Goal: Communication & Community: Answer question/provide support

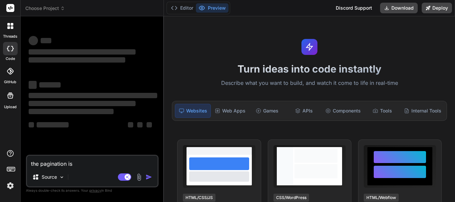
click at [87, 162] on textarea "the pagination is" at bounding box center [92, 162] width 131 height 12
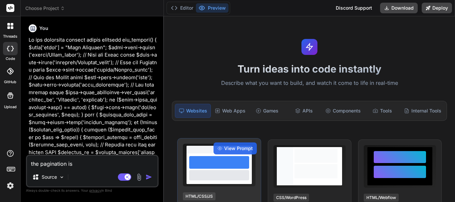
type textarea "x"
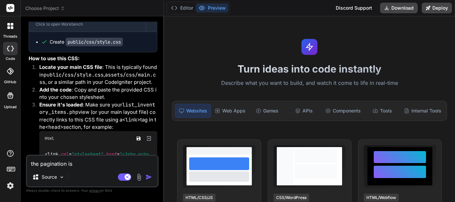
scroll to position [4393, 0]
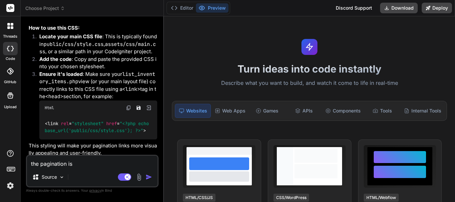
type textarea "I"
type textarea "x"
type textarea "I"
type textarea "x"
type textarea "I w"
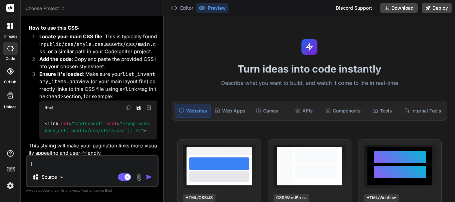
type textarea "x"
type textarea "I wa"
type textarea "x"
type textarea "I wan"
type textarea "x"
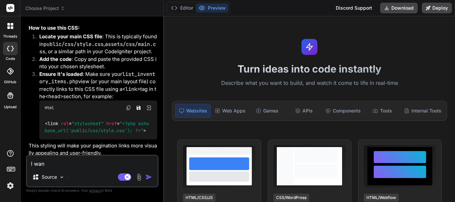
type textarea "I wany"
type textarea "x"
type textarea "I wany"
type textarea "x"
type textarea "I wany t"
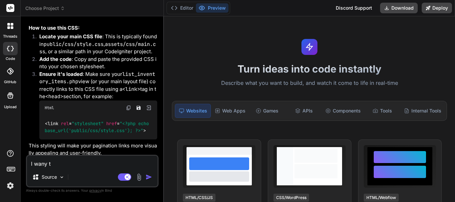
type textarea "x"
type textarea "I wany"
type textarea "x"
type textarea "I wany"
type textarea "x"
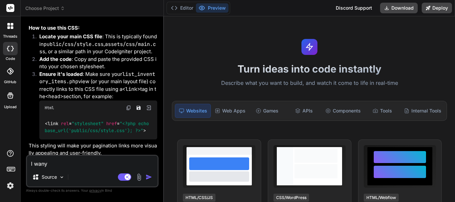
type textarea "I wan"
type textarea "x"
type textarea "I want"
type textarea "x"
type textarea "I want"
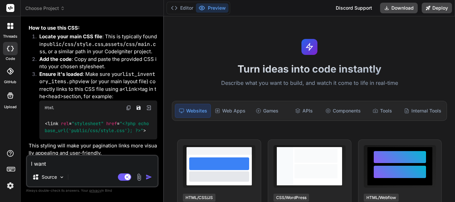
type textarea "x"
type textarea "I want y"
type textarea "x"
type textarea "I want yo"
type textarea "x"
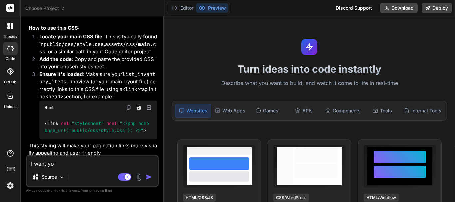
type textarea "I want you"
type textarea "x"
type textarea "I want you"
type textarea "x"
type textarea "I want you t"
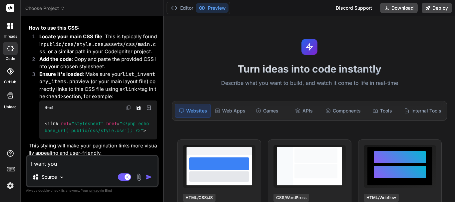
type textarea "x"
type textarea "I want you to"
type textarea "x"
type textarea "I want you to"
type textarea "x"
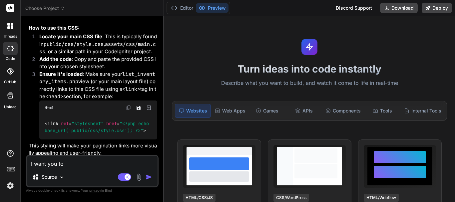
type textarea "I want you to w"
type textarea "x"
type textarea "I want you to wo"
type textarea "x"
type textarea "I want you to wor"
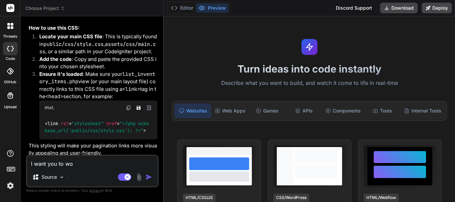
type textarea "x"
type textarea "I want you to work"
type textarea "x"
type textarea "I want you to work"
type textarea "x"
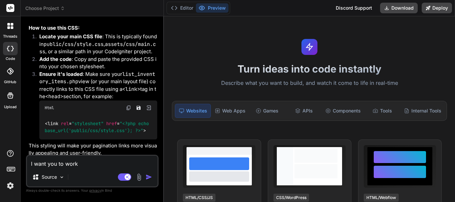
type textarea "I want you to work o"
type textarea "x"
type textarea "I want you to work on"
type textarea "x"
type textarea "I want you to work on"
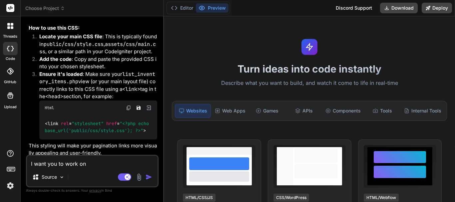
type textarea "x"
type textarea "I want you to work on t"
type textarea "x"
type textarea "I want you to work on th"
type textarea "x"
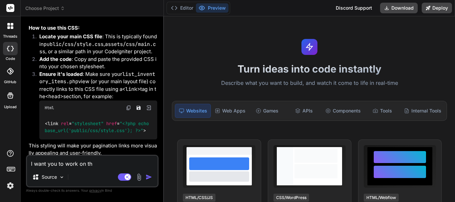
type textarea "I want you to work on thi"
type textarea "x"
type textarea "I want you to work on this"
type textarea "x"
type textarea "I want you to work on this"
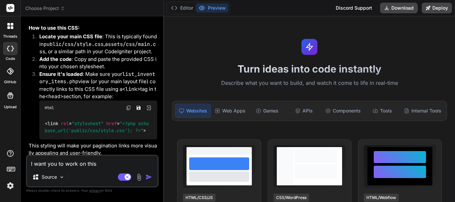
type textarea "x"
type textarea "I want you to work on this f"
type textarea "x"
type textarea "I want you to work on this fu"
type textarea "x"
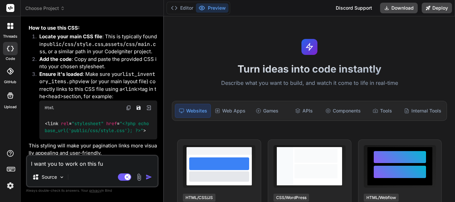
type textarea "I want you to work on this fun"
type textarea "x"
type textarea "I want you to work on this func"
type textarea "x"
type textarea "I want you to work on this funct"
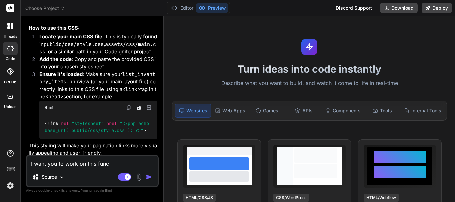
type textarea "x"
type textarea "I want you to work on this functi"
type textarea "x"
type textarea "I want you to work on this functio"
type textarea "x"
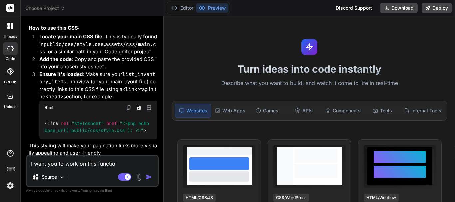
type textarea "I want you to work on this function"
type textarea "x"
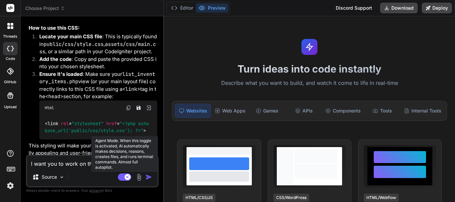
type textarea "I want you to work on this function"
click at [128, 179] on rect at bounding box center [128, 177] width 6 height 6
type textarea "x"
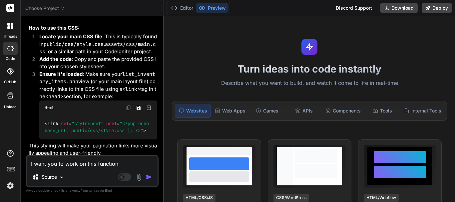
click at [117, 173] on button "Agent Mode. When this toggle is activated, AI automatically makes decisions, re…" at bounding box center [125, 177] width 16 height 8
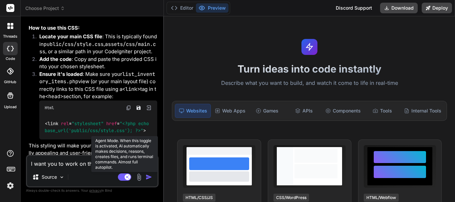
click at [126, 178] on rect at bounding box center [128, 177] width 6 height 6
type textarea "x"
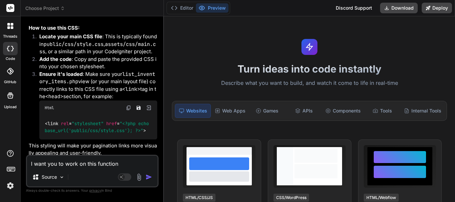
click at [102, 166] on textarea "I want you to work on this function" at bounding box center [92, 162] width 131 height 12
click at [132, 164] on textarea "I want you to work on this function" at bounding box center [92, 162] width 131 height 12
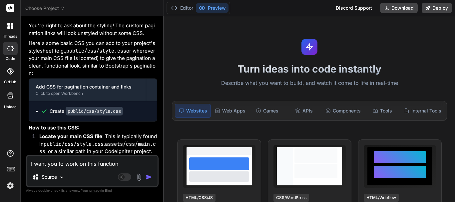
click at [133, 163] on textarea "I want you to work on this function" at bounding box center [92, 162] width 131 height 12
click at [129, 162] on textarea "I want you to work on this function" at bounding box center [92, 162] width 131 height 12
click at [129, 163] on textarea "I want you to work on this function" at bounding box center [92, 162] width 131 height 12
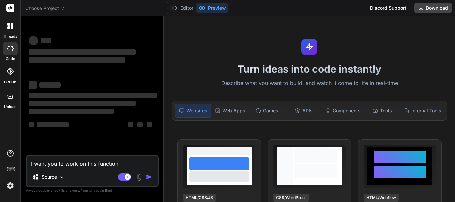
click at [122, 166] on textarea "I want you to work on this function" at bounding box center [92, 162] width 131 height 12
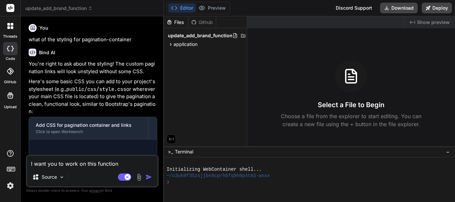
scroll to position [4223, 0]
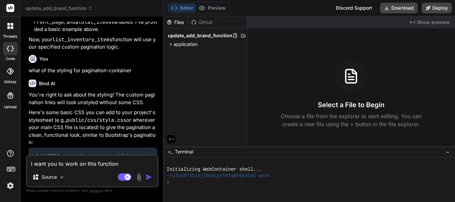
click at [132, 165] on textarea "I want you to work on this function" at bounding box center [92, 162] width 131 height 12
drag, startPoint x: 8, startPoint y: 28, endPoint x: 0, endPoint y: 35, distance: 10.8
click at [0, 35] on div "threads" at bounding box center [10, 27] width 20 height 23
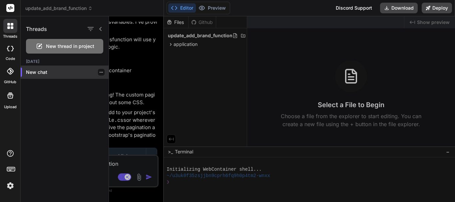
click at [42, 77] on div "New chat" at bounding box center [65, 72] width 88 height 13
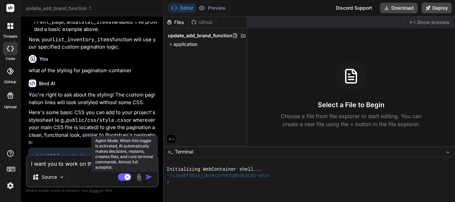
click at [128, 179] on rect at bounding box center [128, 177] width 6 height 6
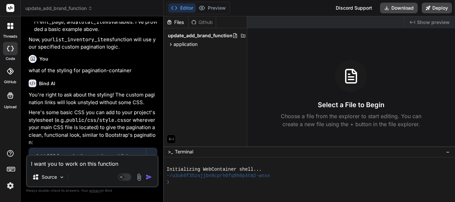
click at [127, 163] on textarea "I want you to work on this function" at bounding box center [92, 162] width 131 height 12
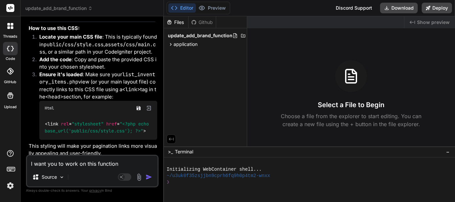
scroll to position [4393, 0]
click at [11, 25] on icon at bounding box center [12, 24] width 3 height 3
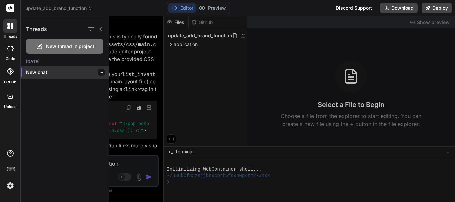
click at [51, 72] on p "New chat" at bounding box center [67, 72] width 83 height 7
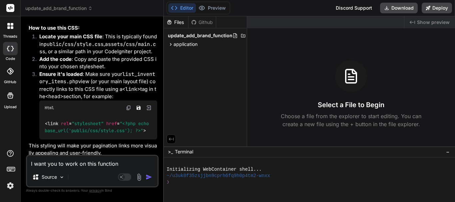
click at [5, 25] on div at bounding box center [10, 26] width 14 height 14
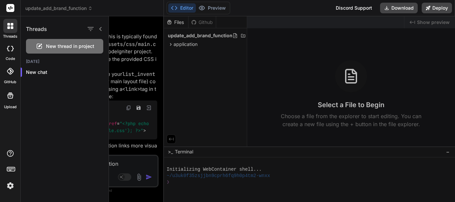
click at [55, 44] on span "New thread in project" at bounding box center [70, 46] width 48 height 7
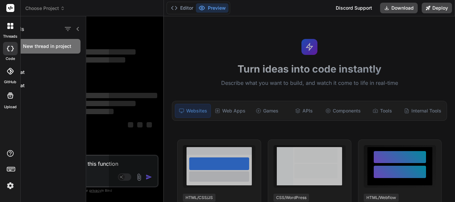
scroll to position [13, 0]
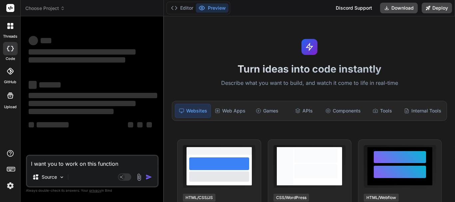
type textarea "x"
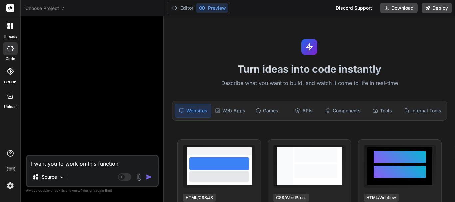
click at [122, 164] on textarea "I want you to work on this function" at bounding box center [92, 162] width 131 height 12
click at [119, 164] on textarea "I want you to work on this function" at bounding box center [92, 162] width 131 height 12
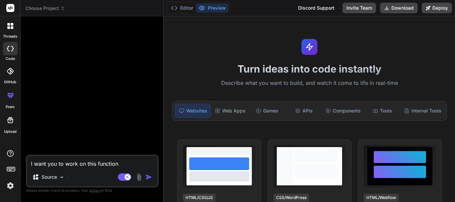
type textarea "x"
click at [127, 165] on textarea "I want you to work on this function" at bounding box center [92, 162] width 131 height 12
drag, startPoint x: 127, startPoint y: 165, endPoint x: 23, endPoint y: 162, distance: 103.9
click at [23, 162] on div "Bind AI Web Search Created with Pixso. Code Generator I want you to work on thi…" at bounding box center [92, 108] width 143 height 185
click at [138, 165] on textarea "I want you to work on this function" at bounding box center [92, 162] width 131 height 12
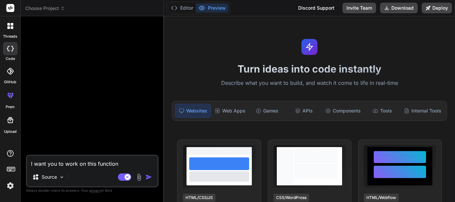
drag, startPoint x: 138, startPoint y: 165, endPoint x: 24, endPoint y: 167, distance: 114.2
click at [24, 167] on div "Bind AI Web Search Created with Pixso. Code Generator I want you to work on thi…" at bounding box center [92, 108] width 143 height 185
type textarea "x"
click at [130, 126] on div at bounding box center [92, 88] width 131 height 133
click at [98, 163] on textarea at bounding box center [92, 162] width 131 height 12
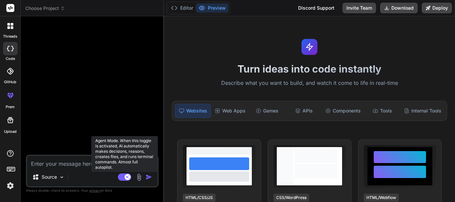
click at [129, 179] on rect at bounding box center [128, 177] width 6 height 6
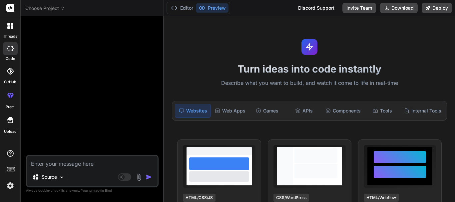
click at [95, 166] on textarea at bounding box center [92, 162] width 131 height 12
type textarea "x"
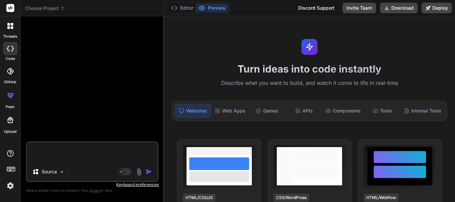
paste textarea "function add_appointment($patient="", $appointment_with="",$visit_id="") { $thi…"
type textarea "function add_appointment($patient="", $appointment_with="",$visit_id="") { $thi…"
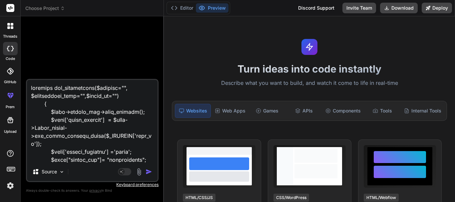
scroll to position [1216, 0]
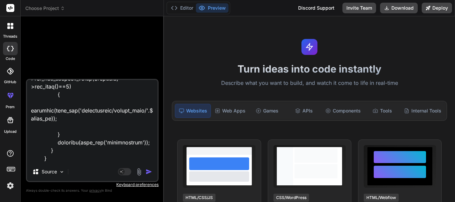
type textarea "x"
type textarea "function add_appointment($patient="", $appointment_with="",$visit_id="") { $thi…"
type textarea "x"
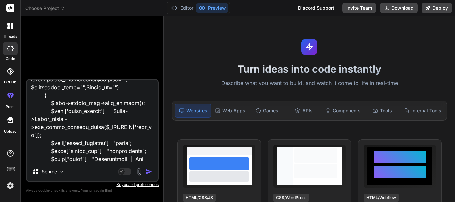
scroll to position [0, 0]
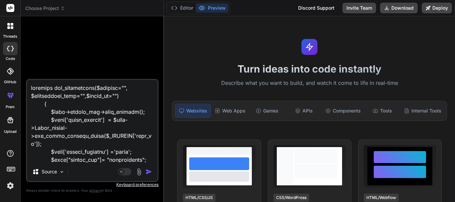
click at [48, 85] on textarea at bounding box center [92, 121] width 131 height 83
type textarea "I function add_appointment($patient="", $appointment_with="",$visit_id="") { $t…"
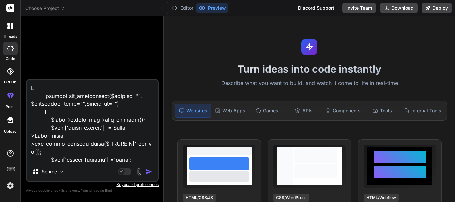
type textarea "x"
type textarea "I function add_appointment($patient="", $appointment_with="",$visit_id="") { $t…"
type textarea "x"
type textarea "I w function add_appointment($patient="", $appointment_with="",$visit_id="") { …"
type textarea "x"
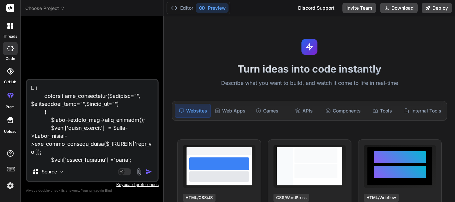
type textarea "I wa function add_appointment($patient="", $appointment_with="",$visit_id="") {…"
type textarea "x"
type textarea "I wan function add_appointment($patient="", $appointment_with="",$visit_id="") …"
type textarea "x"
type textarea "I want function add_appointment($patient="", $appointment_with="",$visit_id="")…"
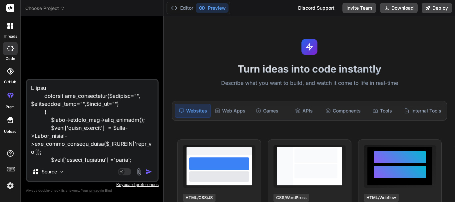
type textarea "x"
type textarea "I want function add_appointment($patient="", $appointment_with="",$visit_id="")…"
type textarea "x"
type textarea "I want y function add_appointment($patient="", $appointment_with="",$visit_id="…"
type textarea "x"
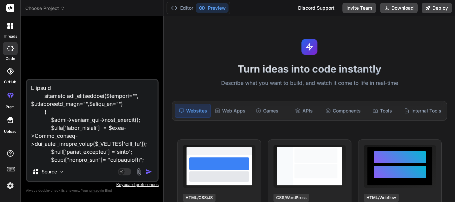
type textarea "I want yo function add_appointment($patient="", $appointment_with="",$visit_id=…"
type textarea "x"
type textarea "I want you function add_appointment($patient="", $appointment_with="",$visit_id…"
type textarea "x"
type textarea "I want you function add_appointment($patient="", $appointment_with="",$visit_id…"
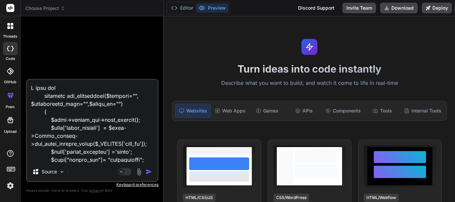
type textarea "x"
type textarea "I want you t function add_appointment($patient="", $appointment_with="",$visit_…"
type textarea "x"
type textarea "I want you to function add_appointment($patient="", $appointment_with="",$visit…"
type textarea "x"
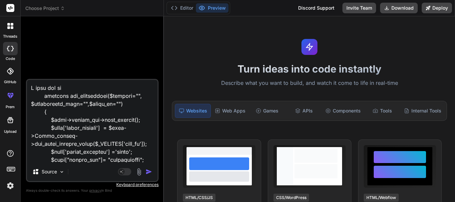
type textarea "I want you to function add_appointment($patient="", $appointment_with="",$visit…"
type textarea "x"
type textarea "I want you to w function add_appointment($patient="", $appointment_with="",$vis…"
type textarea "x"
type textarea "I want you to wo function add_appointment($patient="", $appointment_with="",$vi…"
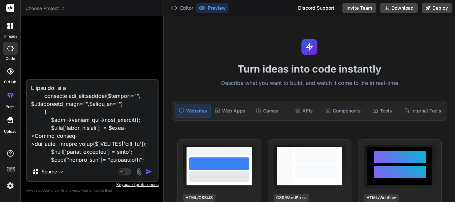
type textarea "x"
type textarea "I want you to wor function add_appointment($patient="", $appointment_with="",$v…"
type textarea "x"
type textarea "I want you to work function add_appointment($patient="", $appointment_with="",$…"
type textarea "x"
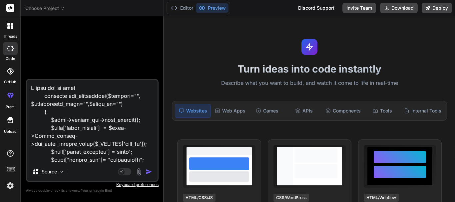
type textarea "I want you to work function add_appointment($patient="", $appointment_with="",$…"
type textarea "x"
type textarea "I want you to work o function add_appointment($patient="", $appointment_with=""…"
type textarea "x"
type textarea "I want you to work on function add_appointment($patient="", $appointment_with="…"
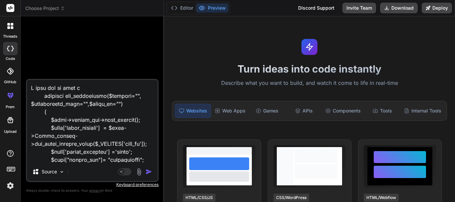
type textarea "x"
type textarea "I want you to work on function add_appointment($patient="", $appointment_with="…"
type textarea "x"
type textarea "I want you to work on t function add_appointment($patient="", $appointment_with…"
type textarea "x"
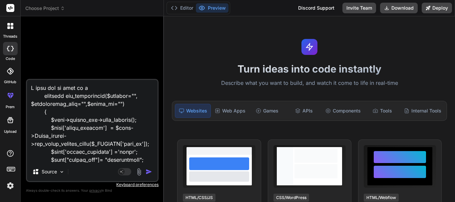
type textarea "I want you to work on th function add_appointment($patient="", $appointment_wit…"
type textarea "x"
type textarea "I want you to work on thi function add_appointment($patient="", $appointment_wi…"
type textarea "x"
type textarea "I want you to work on this function add_appointment($patient="", $appointment_w…"
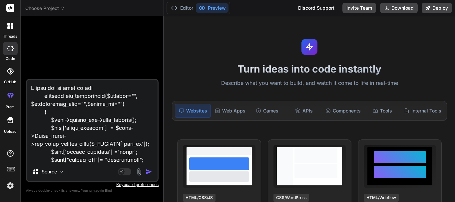
type textarea "x"
type textarea "I want you to work on this function add_appointment($patient="", $appointment_w…"
type textarea "x"
type textarea "I want you to work on this f function add_appointment($patient="", $appointment…"
type textarea "x"
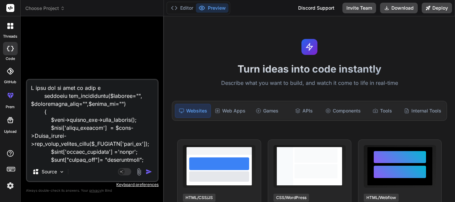
type textarea "I want you to work on this fu function add_appointment($patient="", $appointmen…"
type textarea "x"
type textarea "I want you to work on this fun function add_appointment($patient="", $appointme…"
type textarea "x"
type textarea "I want you to work on this func function add_appointment($patient="", $appointm…"
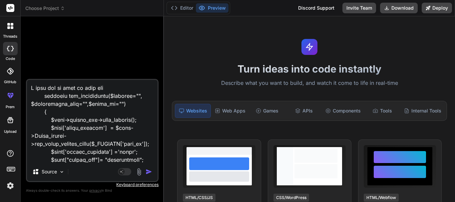
type textarea "x"
type textarea "I want you to work on this funct function add_appointment($patient="", $appoint…"
type textarea "x"
type textarea "I want you to work on this functi function add_appointment($patient="", $appoin…"
type textarea "x"
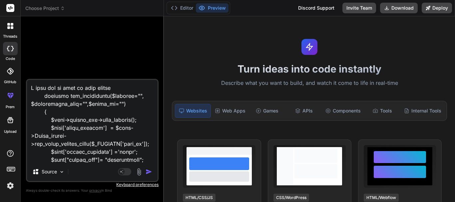
type textarea "I want you to work on this functio function add_appointment($patient="", $appoi…"
type textarea "x"
type textarea "I want you to work on this function function add_appointment($patient="", $appo…"
type textarea "x"
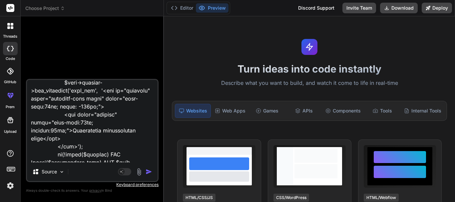
scroll to position [1232, 0]
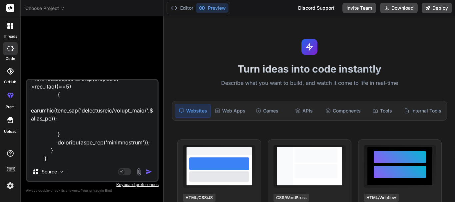
click at [80, 152] on textarea at bounding box center [92, 121] width 131 height 83
type textarea "I want you to work on this function function add_appointment($patient="", $appo…"
type textarea "x"
type textarea "I want you to work on this function function add_appointment($patient="", $appo…"
type textarea "x"
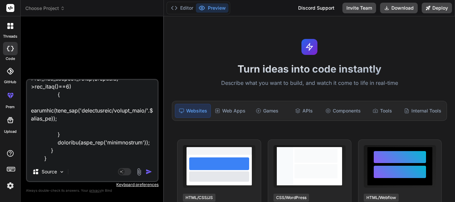
type textarea "I want you to work on this function function add_appointment($patient="", $appo…"
type textarea "x"
type textarea "I want you to work on this function function add_appointment($patient="", $appo…"
type textarea "x"
type textarea "I want you to work on this function function add_appointment($patient="", $appo…"
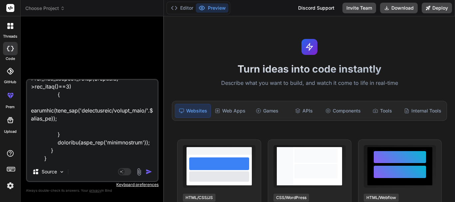
type textarea "x"
type textarea "I want you to work on this function function add_appointment($patient="", $appo…"
type textarea "x"
type textarea "I want you to work on this function function add_appointment($patient="", $appo…"
type textarea "x"
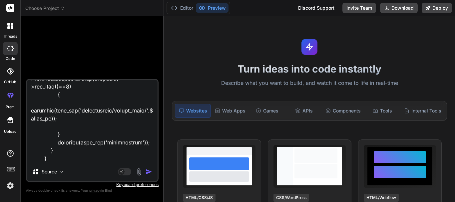
type textarea "I want you to work on this function function add_appointment($patient="", $appo…"
type textarea "x"
type textarea "I want you to work on this function function add_appointment($patient="", $appo…"
type textarea "x"
type textarea "I want you to work on this function function add_appointment($patient="", $appo…"
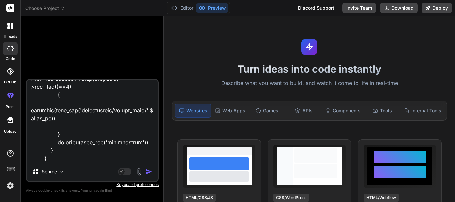
type textarea "x"
type textarea "I want you to work on this function function add_appointment($patient="", $appo…"
type textarea "x"
type textarea "I want you to work on this function function add_appointment($patient="", $appo…"
type textarea "x"
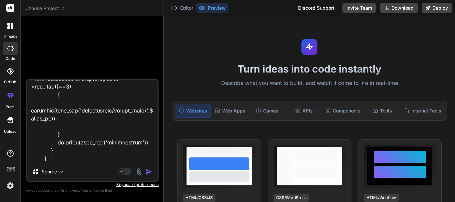
type textarea "I want you to work on this function function add_appointment($patient="", $appo…"
type textarea "x"
type textarea "I want you to work on this function function add_appointment($patient="", $appo…"
type textarea "x"
type textarea "I want you to work on this function function add_appointment($patient="", $appo…"
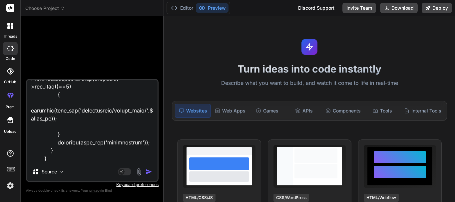
type textarea "x"
type textarea "I want you to work on this function function add_appointment($patient="", $appo…"
type textarea "x"
type textarea "I want you to work on this function function add_appointment($patient="", $appo…"
type textarea "x"
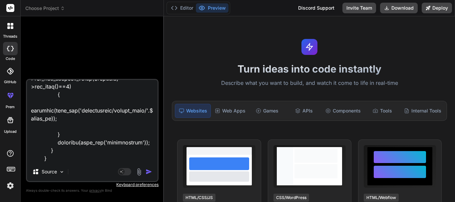
type textarea "I want you to work on this function function add_appointment($patient="", $appo…"
type textarea "x"
type textarea "I want you to work on this function function add_appointment($patient="", $appo…"
type textarea "x"
type textarea "I want you to work on this function function add_appointment($patient="", $appo…"
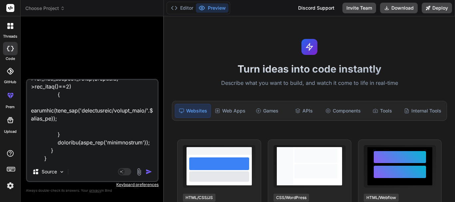
type textarea "x"
type textarea "I want you to work on this function function add_appointment($patient="", $appo…"
type textarea "x"
type textarea "I want you to work on this function function add_appointment($patient="", $appo…"
type textarea "x"
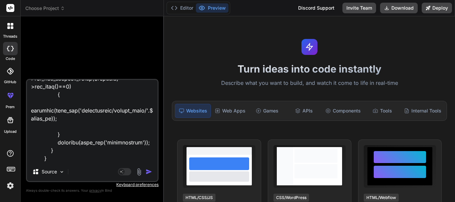
type textarea "I want you to work on this function function add_appointment($patient="", $appo…"
type textarea "x"
type textarea "I want you to work on this function function add_appointment($patient="", $appo…"
type textarea "x"
type textarea "I want you to work on this function function add_appointment($patient="", $appo…"
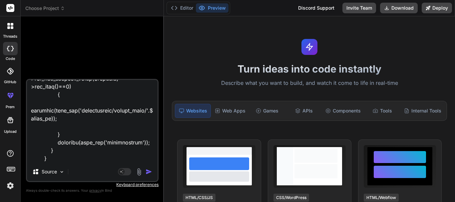
type textarea "x"
type textarea "I want you to work on this function function add_appointment($patient="", $appo…"
type textarea "x"
type textarea "I want you to work on this function function add_appointment($patient="", $appo…"
type textarea "x"
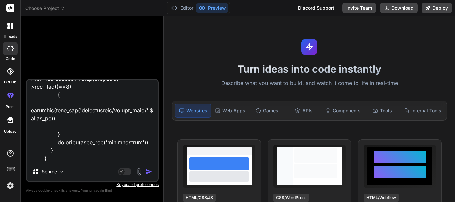
type textarea "I want you to work on this function function add_appointment($patient="", $appo…"
type textarea "x"
type textarea "I want you to work on this function function add_appointment($patient="", $appo…"
type textarea "x"
type textarea "I want you to work on this function function add_appointment($patient="", $appo…"
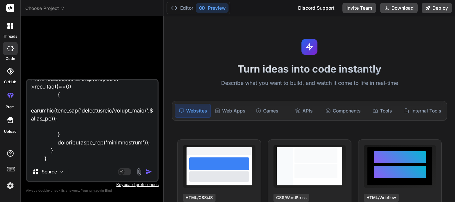
type textarea "x"
type textarea "I want you to work on this function function add_appointment($patient="", $appo…"
type textarea "x"
type textarea "I want you to work on this function function add_appointment($patient="", $appo…"
type textarea "x"
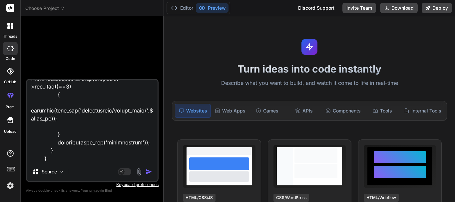
type textarea "I want you to work on this function function add_appointment($patient="", $appo…"
type textarea "x"
type textarea "I want you to work on this function function add_appointment($patient="", $appo…"
type textarea "x"
type textarea "I want you to work on this function function add_appointment($patient="", $appo…"
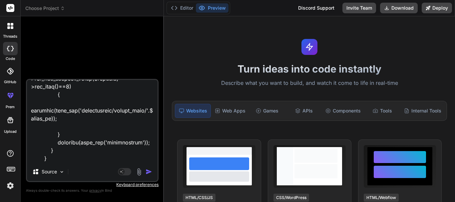
type textarea "x"
type textarea "I want you to work on this function function add_appointment($patient="", $appo…"
type textarea "x"
type textarea "I want you to work on this function function add_appointment($patient="", $appo…"
type textarea "x"
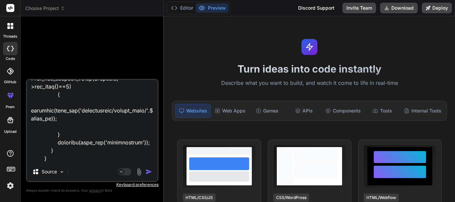
type textarea "I want you to work on this function function add_appointment($patient="", $appo…"
type textarea "x"
type textarea "I want you to work on this function function add_appointment($patient="", $appo…"
type textarea "x"
type textarea "I want you to work on this function function add_appointment($patient="", $appo…"
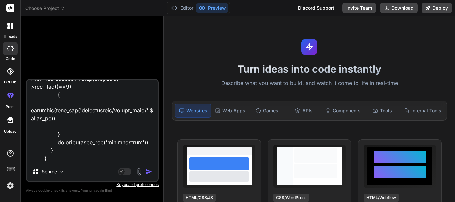
type textarea "x"
type textarea "I want you to work on this function function add_appointment($patient="", $appo…"
type textarea "x"
type textarea "I want you to work on this function function add_appointment($patient="", $appo…"
type textarea "x"
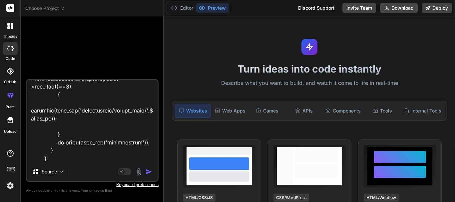
type textarea "I want you to work on this function function add_appointment($patient="", $appo…"
type textarea "x"
type textarea "I want you to work on this function function add_appointment($patient="", $appo…"
type textarea "x"
type textarea "I want you to work on this function function add_appointment($patient="", $appo…"
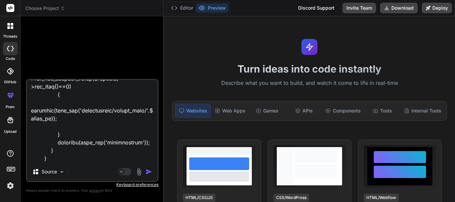
type textarea "x"
type textarea "I want you to work on this function function add_appointment($patient="", $appo…"
type textarea "x"
type textarea "I want you to work on this function function add_appointment($patient="", $appo…"
type textarea "x"
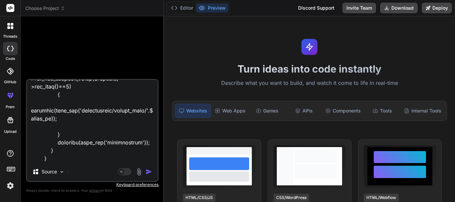
type textarea "I want you to work on this function function add_appointment($patient="", $appo…"
type textarea "x"
type textarea "I want you to work on this function function add_appointment($patient="", $appo…"
type textarea "x"
type textarea "I want you to work on this function function add_appointment($patient="", $appo…"
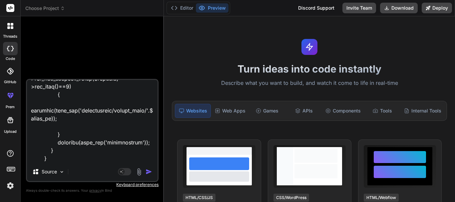
type textarea "x"
type textarea "I want you to work on this function function add_appointment($patient="", $appo…"
type textarea "x"
type textarea "I want you to work on this function function add_appointment($patient="", $appo…"
type textarea "x"
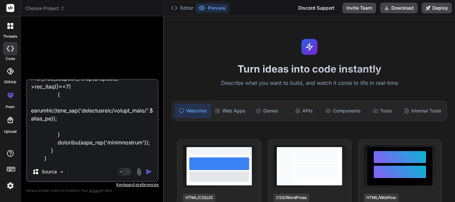
type textarea "I want you to work on this function function add_appointment($patient="", $appo…"
type textarea "x"
type textarea "I want you to work on this function function add_appointment($patient="", $appo…"
type textarea "x"
type textarea "I want you to work on this function function add_appointment($patient="", $appo…"
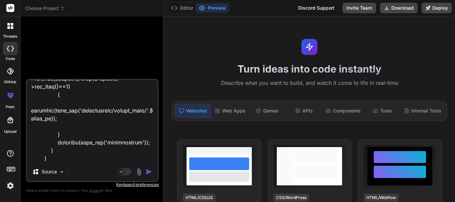
type textarea "x"
type textarea "I want you to work on this function function add_appointment($patient="", $appo…"
type textarea "x"
type textarea "I want you to work on this function function add_appointment($patient="", $appo…"
type textarea "x"
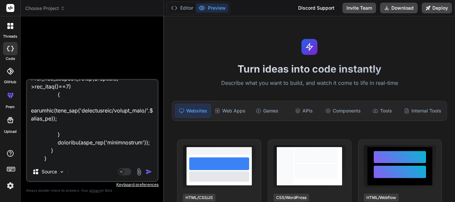
type textarea "I want you to work on this function function add_appointment($patient="", $appo…"
type textarea "x"
type textarea "I want you to work on this function function add_appointment($patient="", $appo…"
type textarea "x"
type textarea "I want you to work on this function function add_appointment($patient="", $appo…"
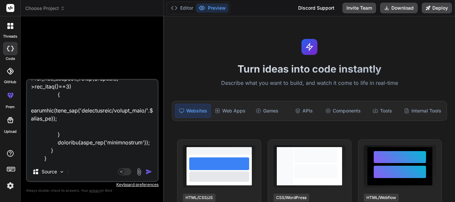
type textarea "x"
type textarea "I want you to work on this function function add_appointment($patient="", $appo…"
click at [82, 150] on textarea at bounding box center [92, 121] width 131 height 83
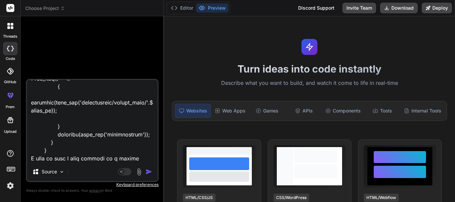
drag, startPoint x: 55, startPoint y: 159, endPoint x: 47, endPoint y: 152, distance: 10.6
click at [47, 152] on textarea at bounding box center [92, 121] width 131 height 83
click at [107, 150] on textarea at bounding box center [92, 121] width 131 height 83
drag, startPoint x: 109, startPoint y: 150, endPoint x: 100, endPoint y: 148, distance: 9.5
click at [99, 144] on textarea at bounding box center [92, 121] width 131 height 83
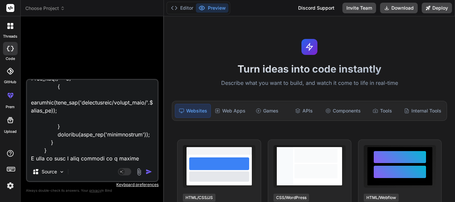
click at [103, 154] on textarea at bounding box center [92, 121] width 131 height 83
drag, startPoint x: 109, startPoint y: 151, endPoint x: 28, endPoint y: 151, distance: 81.3
click at [28, 151] on textarea at bounding box center [92, 121] width 131 height 83
paste textarea "function send_pushed_data_status($affected_rows) { $server_url = '[URL][DOMAIN_…"
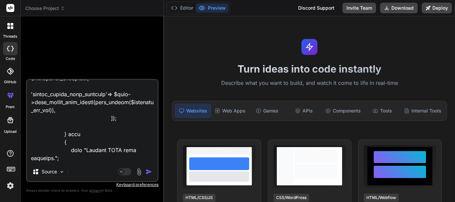
scroll to position [3150, 0]
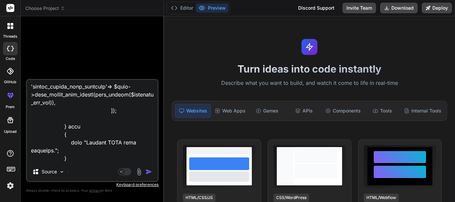
click at [121, 153] on textarea at bounding box center [92, 121] width 131 height 83
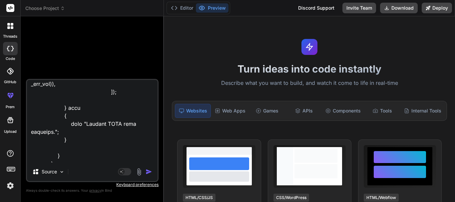
scroll to position [3174, 0]
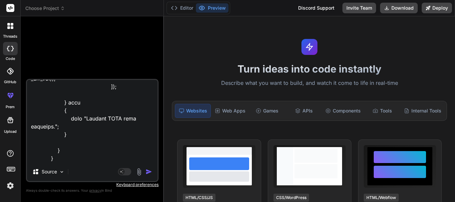
click at [77, 148] on textarea at bounding box center [92, 121] width 131 height 83
click at [77, 143] on textarea at bounding box center [92, 121] width 131 height 83
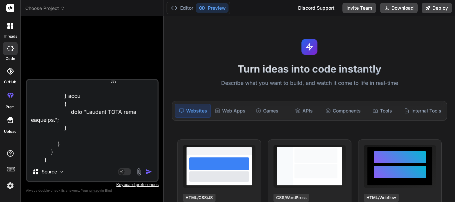
scroll to position [3182, 0]
click at [85, 152] on textarea at bounding box center [92, 121] width 131 height 83
click at [79, 161] on textarea at bounding box center [92, 121] width 131 height 83
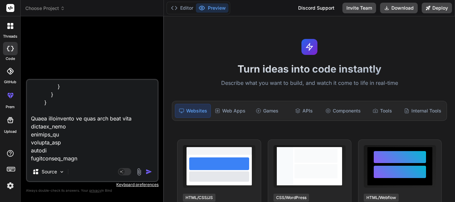
scroll to position [3246, 0]
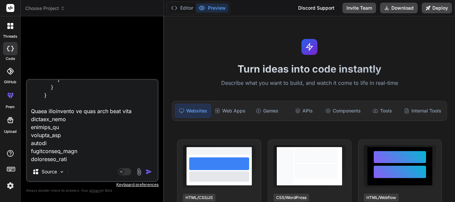
paste textarea "Staff_models->get_staff_details_model"
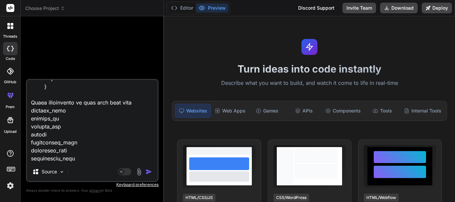
scroll to position [3262, 0]
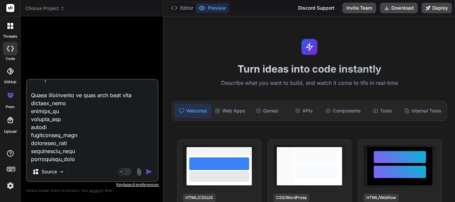
paste textarea "Patient_models->get_patient_model"
click at [139, 160] on textarea at bounding box center [92, 121] width 131 height 83
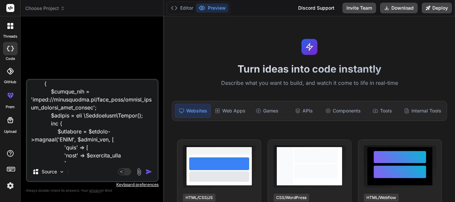
scroll to position [1280, 0]
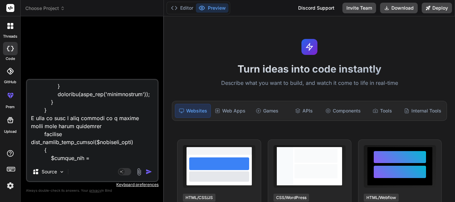
click at [137, 105] on textarea at bounding box center [92, 121] width 131 height 83
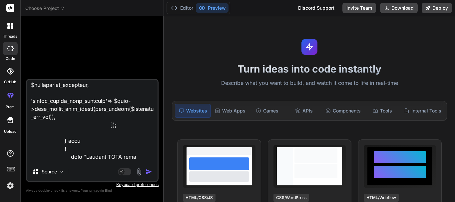
scroll to position [3270, 0]
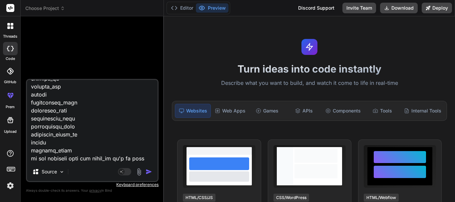
click at [143, 158] on textarea at bounding box center [92, 121] width 131 height 83
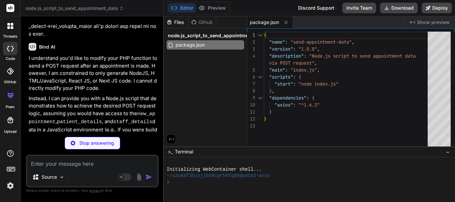
scroll to position [1250, 0]
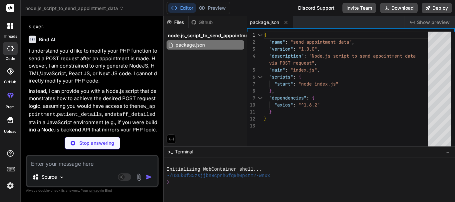
click at [83, 145] on p "Stop answering" at bounding box center [96, 143] width 35 height 7
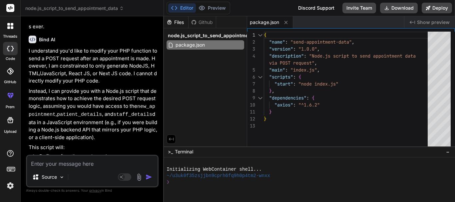
click at [8, 27] on icon at bounding box center [8, 27] width 3 height 3
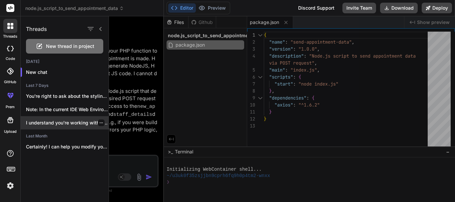
click at [70, 121] on p "I understand you're working with a CodeIgniter..." at bounding box center [67, 123] width 83 height 7
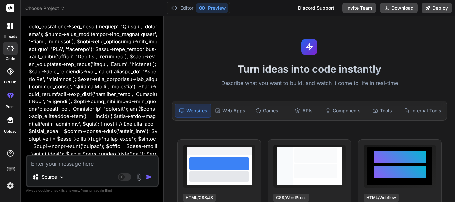
scroll to position [133, 0]
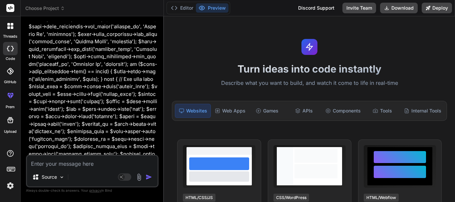
click at [10, 31] on div at bounding box center [10, 26] width 14 height 14
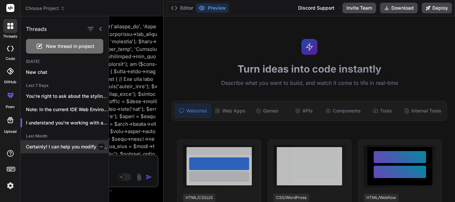
click at [73, 149] on p "Certainly! I can help you modify your..." at bounding box center [67, 147] width 83 height 7
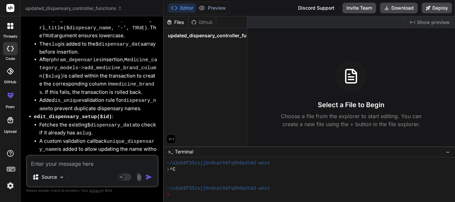
scroll to position [1499, 0]
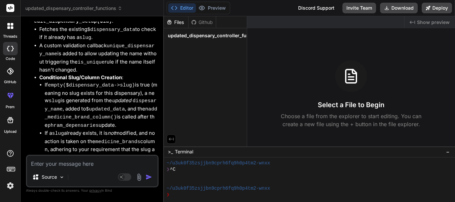
click at [81, 166] on textarea at bounding box center [92, 162] width 131 height 12
paste textarea "I want you to work on this function function add_appointment($patient="", $appo…"
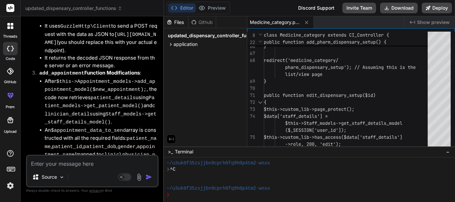
scroll to position [3605, 0]
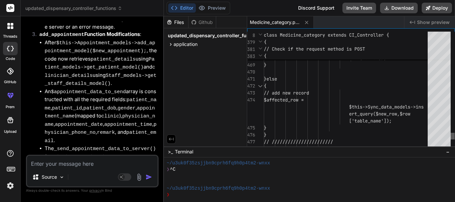
click at [451, 138] on div at bounding box center [453, 136] width 4 height 7
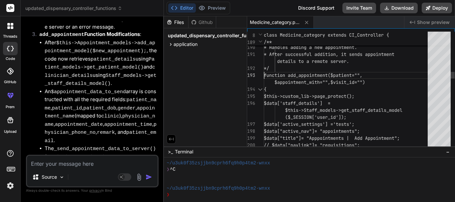
scroll to position [0, 0]
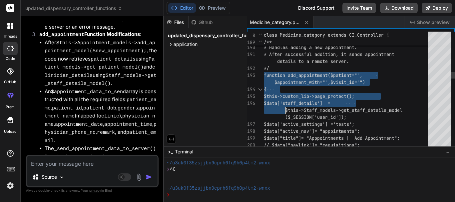
drag, startPoint x: 264, startPoint y: 75, endPoint x: 280, endPoint y: 117, distance: 44.5
